Goal: Transaction & Acquisition: Purchase product/service

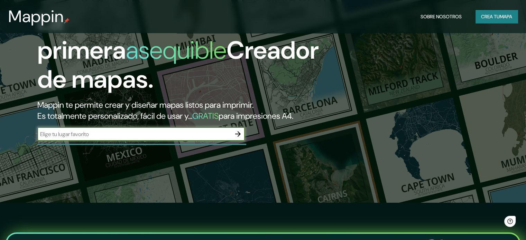
scroll to position [69, 0]
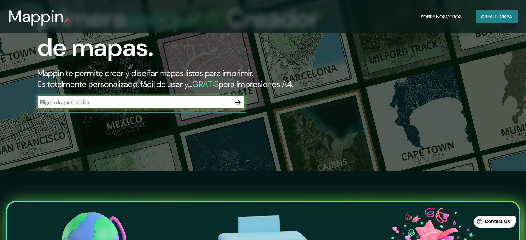
click at [130, 106] on input "text" at bounding box center [134, 103] width 194 height 8
click at [81, 109] on div "​" at bounding box center [140, 102] width 207 height 14
type input "constitucion"
click at [234, 106] on icon "button" at bounding box center [238, 102] width 8 height 8
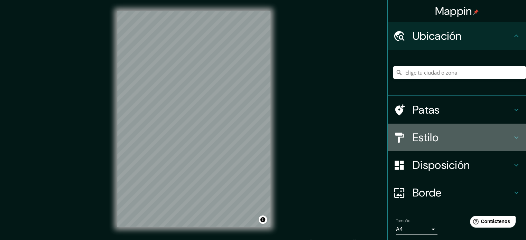
click at [443, 134] on h4 "Estilo" at bounding box center [462, 138] width 100 height 14
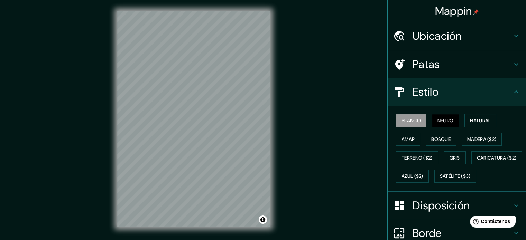
click at [437, 120] on font "Negro" at bounding box center [445, 121] width 16 height 6
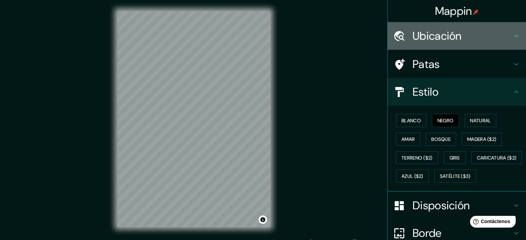
click at [439, 37] on font "Ubicación" at bounding box center [436, 36] width 49 height 15
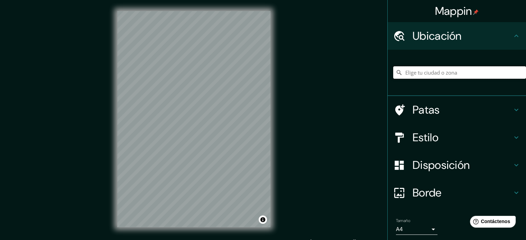
click at [424, 69] on input "Elige tu ciudad o zona" at bounding box center [459, 72] width 133 height 12
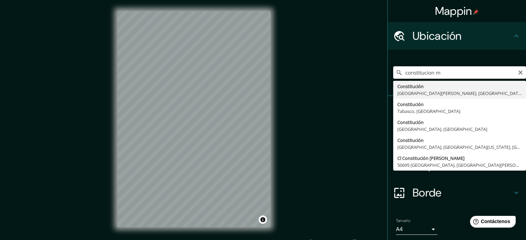
type input "[GEOGRAPHIC_DATA], [GEOGRAPHIC_DATA][PERSON_NAME], [GEOGRAPHIC_DATA]"
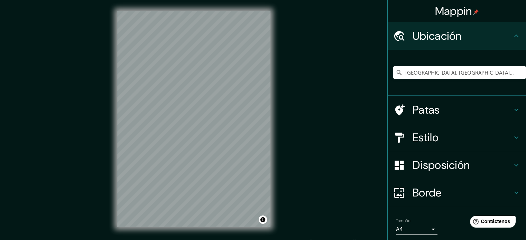
click at [437, 136] on h4 "Estilo" at bounding box center [462, 138] width 100 height 14
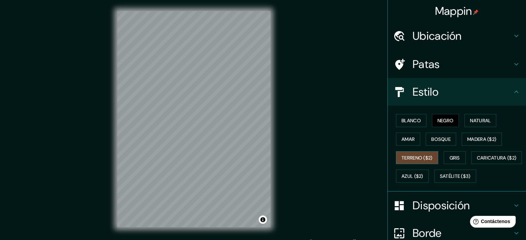
click at [423, 159] on font "Terreno ($2)" at bounding box center [416, 158] width 31 height 6
click at [469, 138] on font "Madera ($2)" at bounding box center [481, 139] width 29 height 6
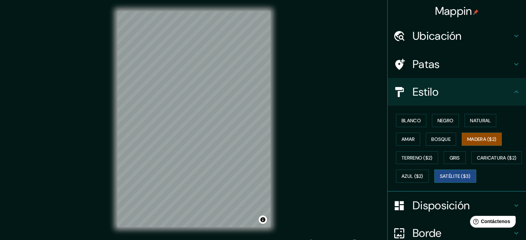
click at [440, 180] on font "Satélite ($3)" at bounding box center [455, 177] width 31 height 6
click at [452, 157] on font "Gris" at bounding box center [454, 158] width 10 height 6
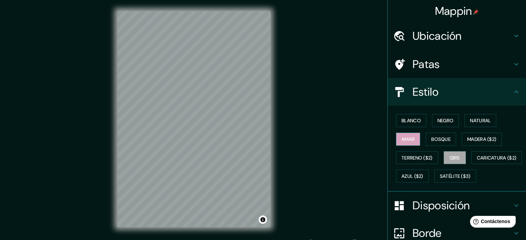
click at [401, 138] on font "Amar" at bounding box center [407, 139] width 13 height 6
click at [443, 140] on font "Bosque" at bounding box center [440, 139] width 19 height 6
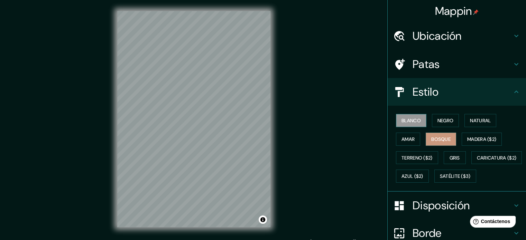
click at [402, 114] on button "Blanco" at bounding box center [411, 120] width 30 height 13
